Goal: Information Seeking & Learning: Learn about a topic

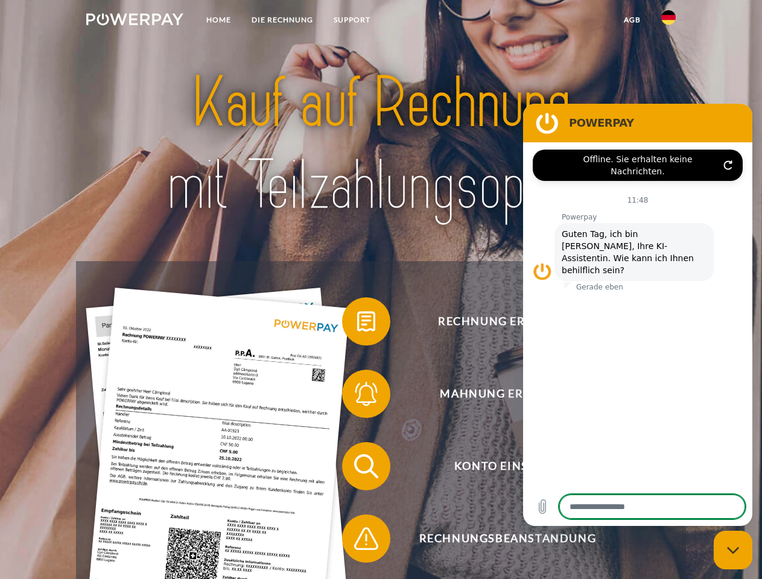
click at [135, 21] on img at bounding box center [134, 19] width 97 height 12
click at [669, 21] on img at bounding box center [668, 17] width 14 height 14
click at [632, 20] on link "agb" at bounding box center [632, 20] width 37 height 22
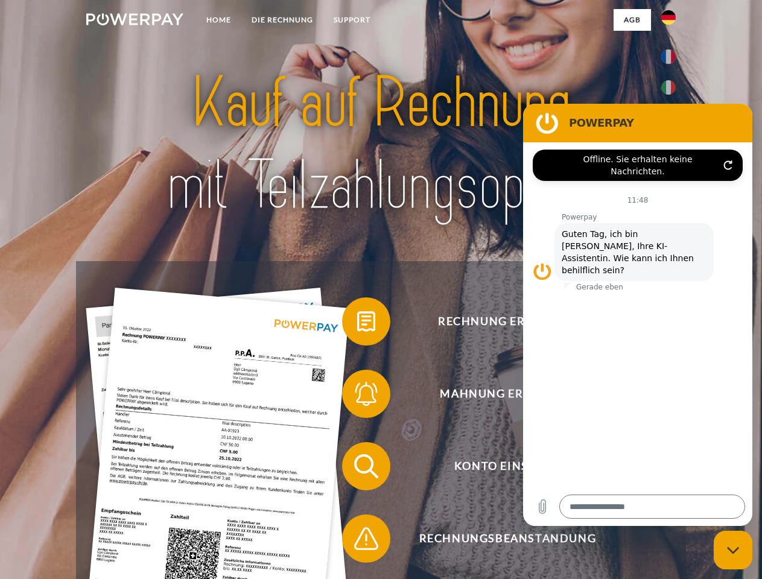
click at [357, 324] on span at bounding box center [348, 321] width 60 height 60
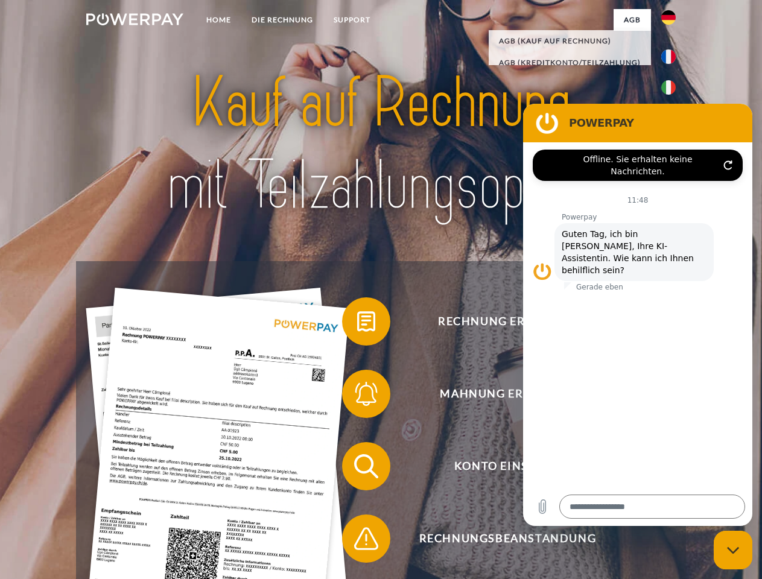
click at [357, 397] on span at bounding box center [348, 394] width 60 height 60
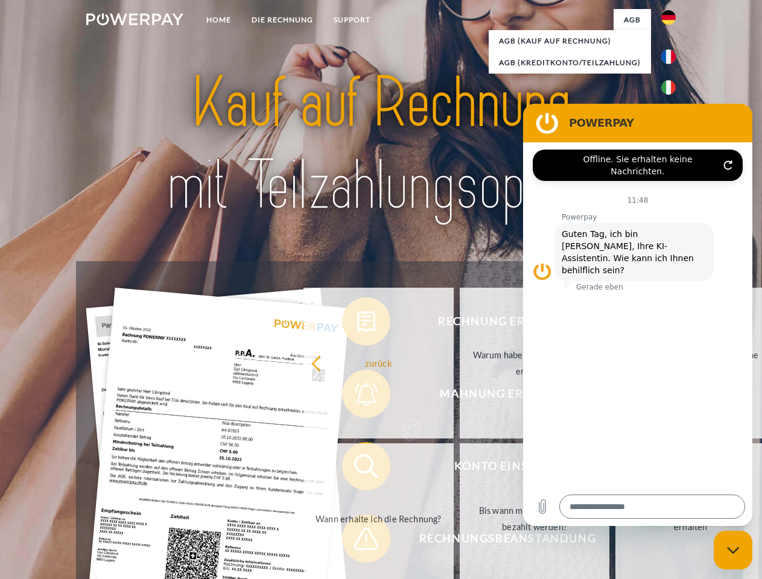
click at [460, 469] on link "Bis wann muss die Rechnung bezahlt werden?" at bounding box center [535, 519] width 150 height 151
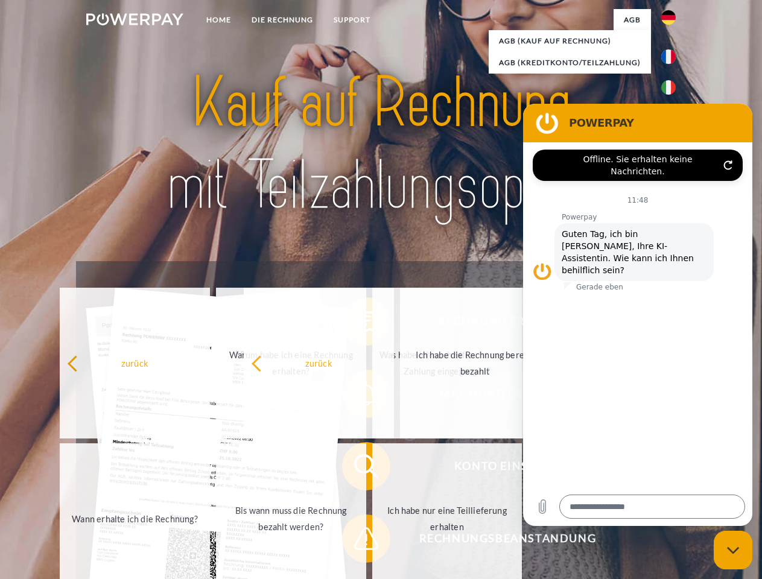
click at [357, 541] on span at bounding box center [348, 539] width 60 height 60
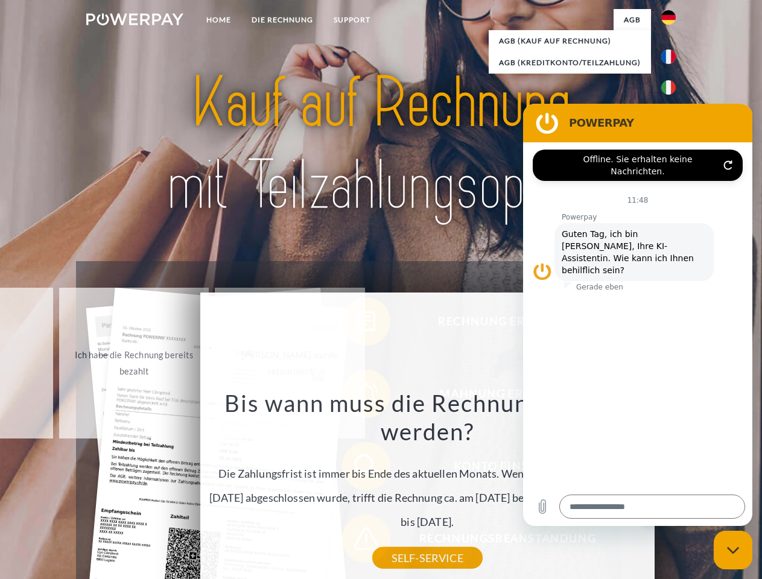
click at [733, 550] on icon "Messaging-Fenster schließen" at bounding box center [733, 551] width 13 height 8
type textarea "*"
